Goal: Transaction & Acquisition: Download file/media

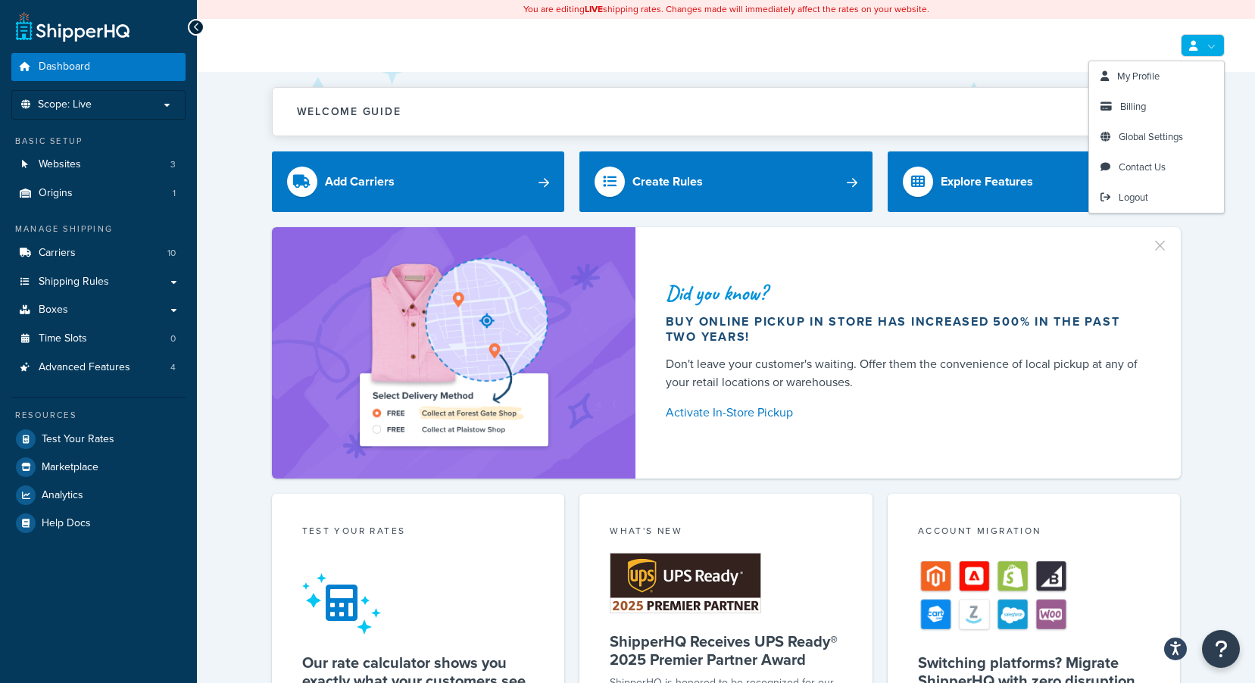
click at [1214, 48] on link at bounding box center [1202, 45] width 44 height 23
click at [1134, 102] on span "Billing" at bounding box center [1133, 106] width 26 height 14
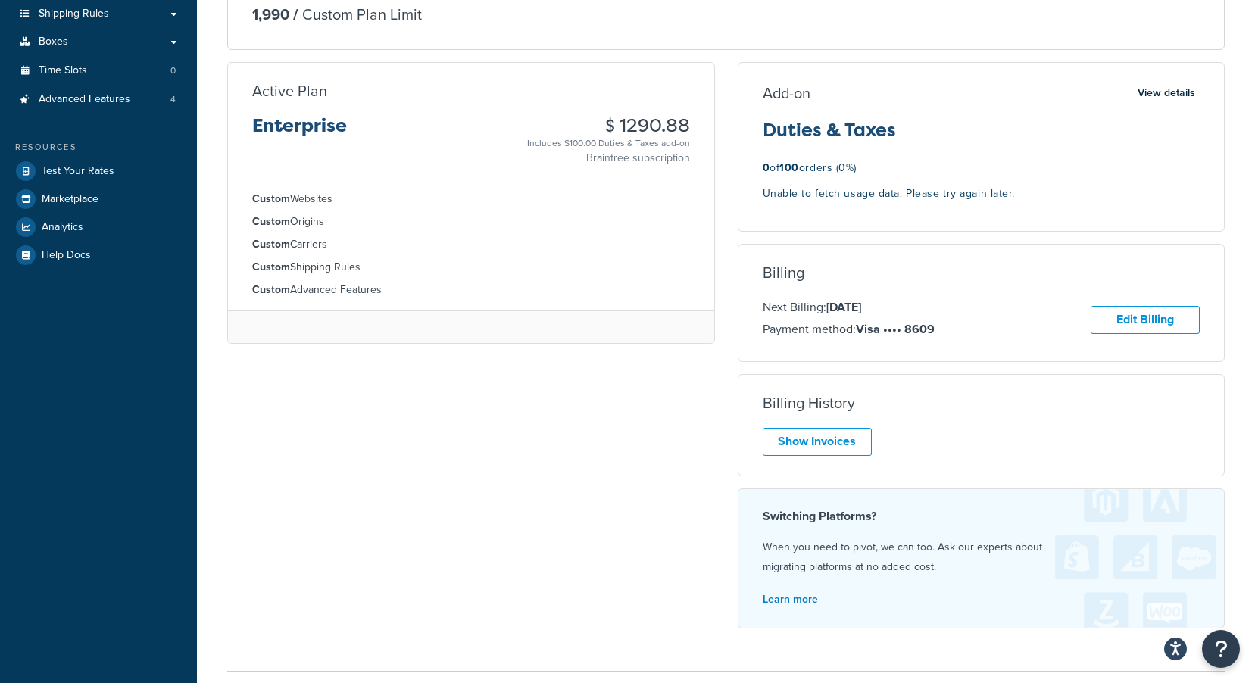
scroll to position [303, 0]
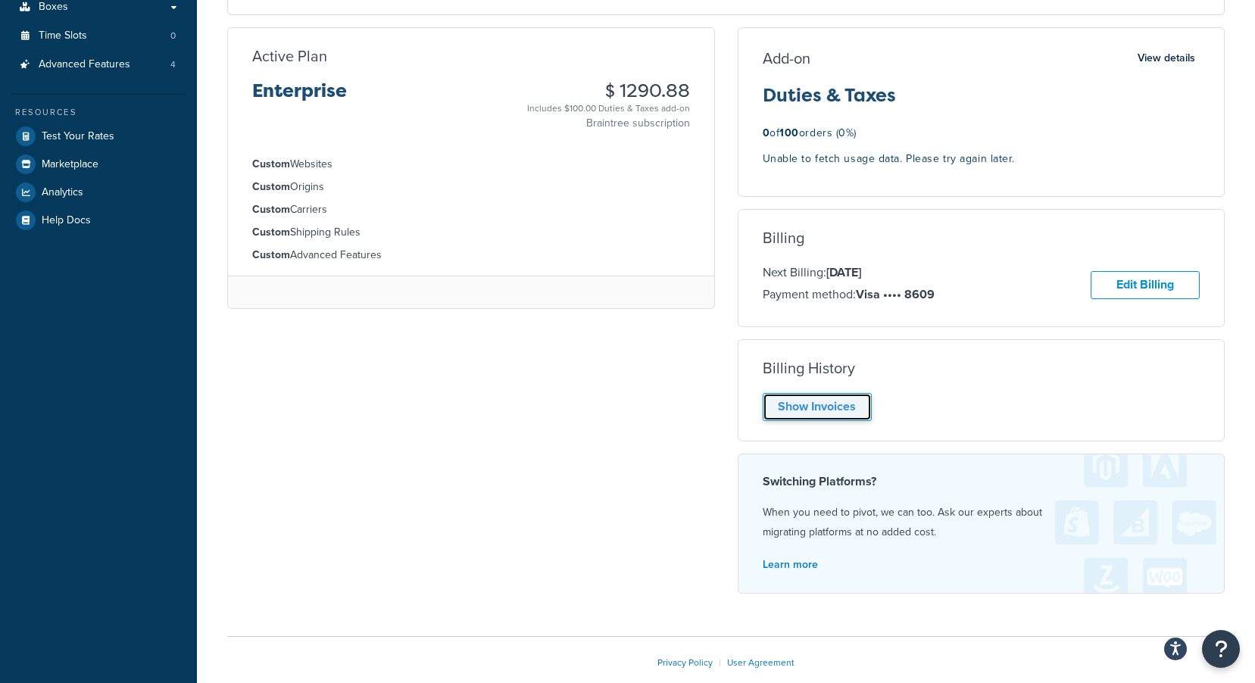
click at [803, 408] on link "Show Invoices" at bounding box center [816, 407] width 109 height 28
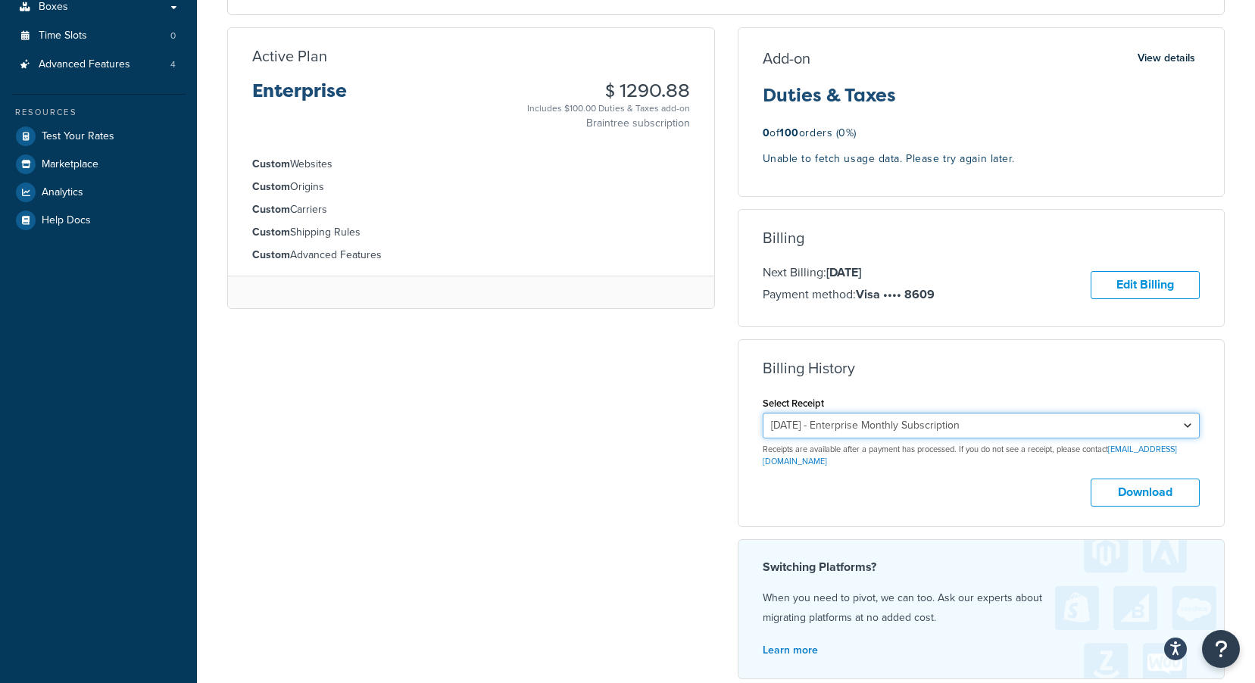
click at [1183, 422] on select "[DATE] - Enterprise Monthly Subscription [DATE] - Duties & Taxes Add-On [DATE] …" at bounding box center [981, 426] width 438 height 26
click at [762, 413] on select "[DATE] - Enterprise Monthly Subscription [DATE] - Duties & Taxes Add-On [DATE] …" at bounding box center [981, 426] width 438 height 26
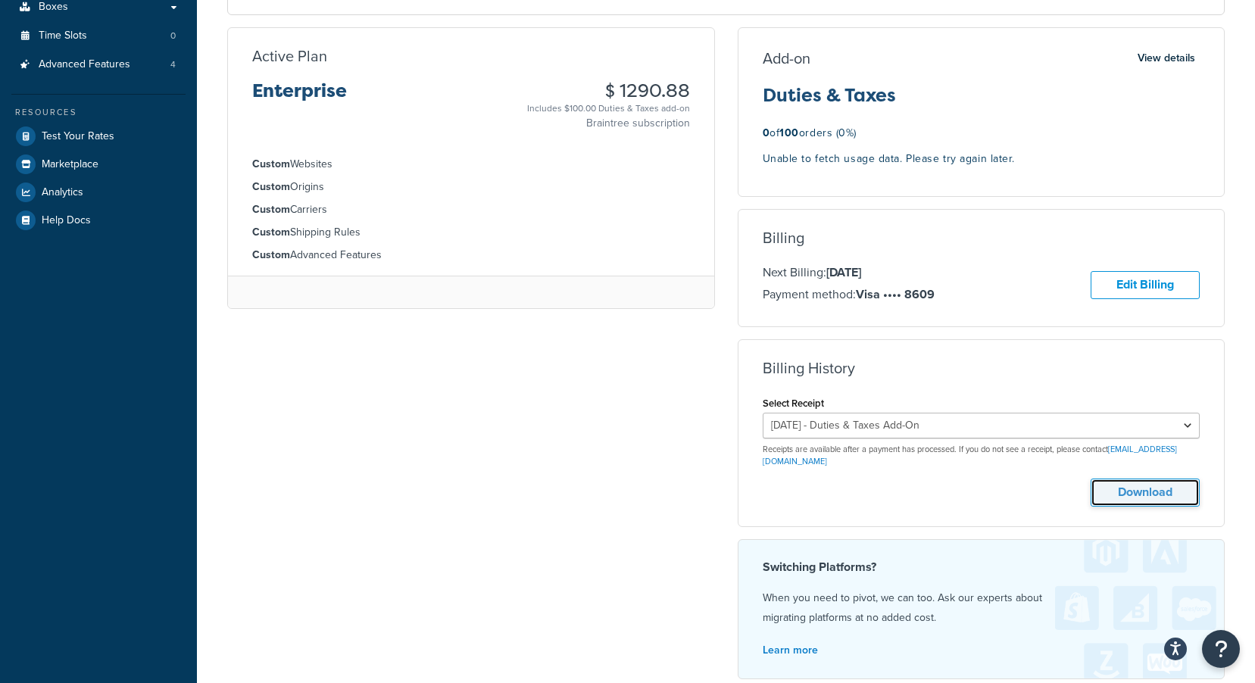
click at [1137, 485] on button "Download" at bounding box center [1144, 493] width 109 height 28
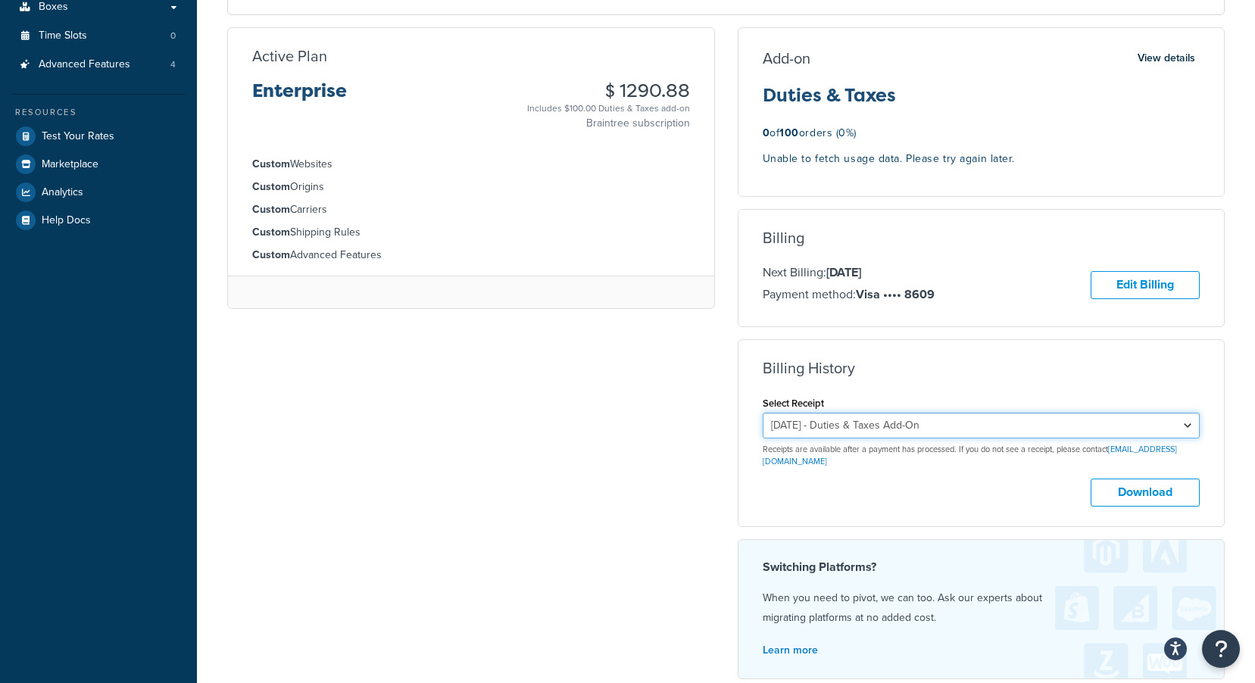
drag, startPoint x: 1130, startPoint y: 430, endPoint x: 1120, endPoint y: 428, distance: 10.1
click at [1130, 430] on select "[DATE] - Enterprise Monthly Subscription [DATE] - Duties & Taxes Add-On [DATE] …" at bounding box center [981, 426] width 438 height 26
select select "jmxykfck"
click at [762, 413] on select "[DATE] - Enterprise Monthly Subscription [DATE] - Duties & Taxes Add-On [DATE] …" at bounding box center [981, 426] width 438 height 26
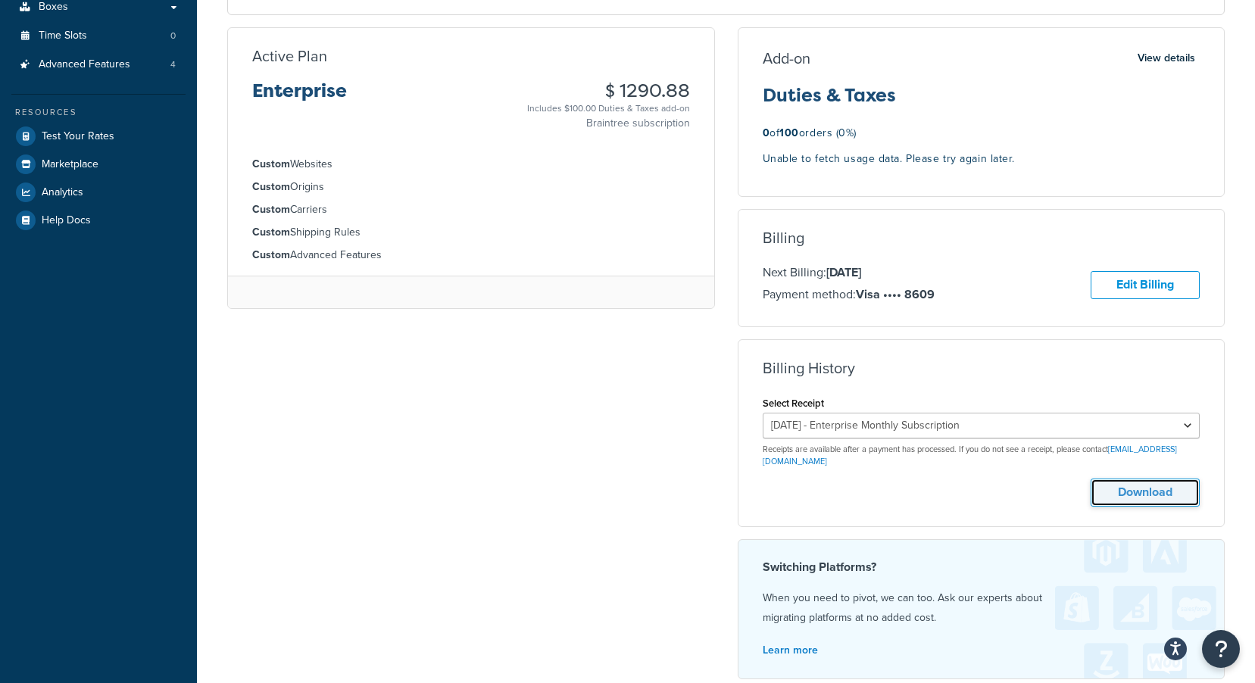
click at [1123, 479] on button "Download" at bounding box center [1144, 493] width 109 height 28
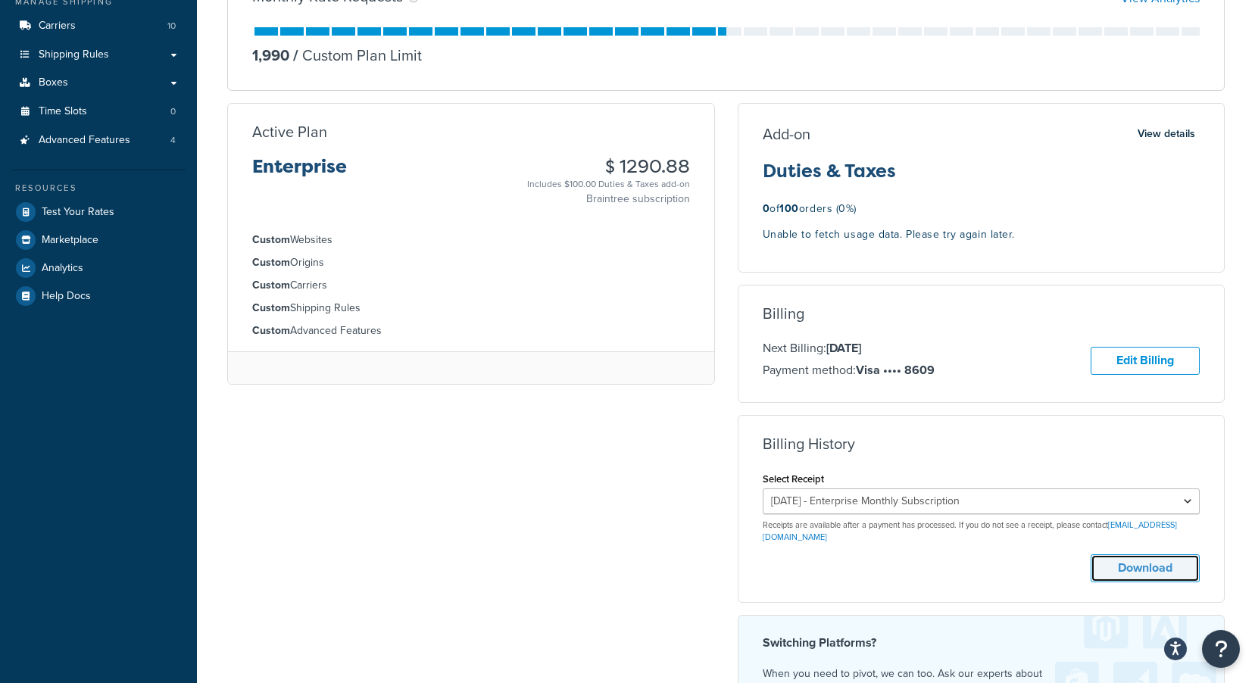
scroll to position [0, 0]
